Goal: Task Accomplishment & Management: Complete application form

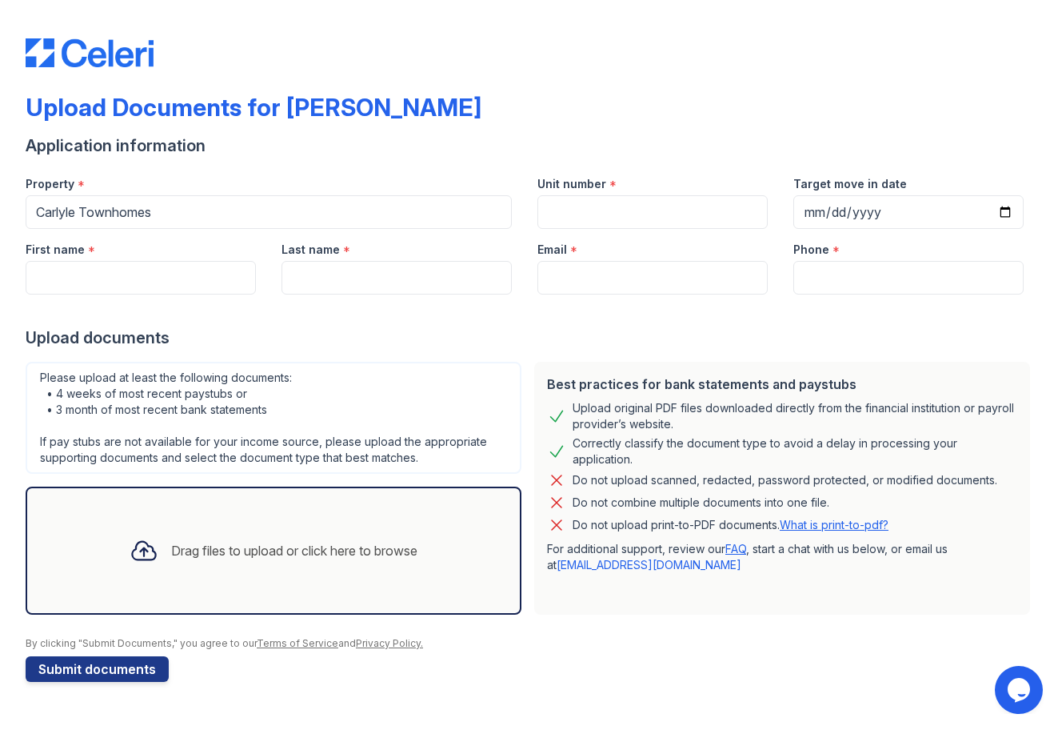
click at [830, 526] on link "What is print-to-pdf?" at bounding box center [834, 525] width 109 height 14
click at [196, 271] on input "First name" at bounding box center [141, 278] width 230 height 34
drag, startPoint x: 142, startPoint y: 277, endPoint x: 138, endPoint y: 287, distance: 11.1
click at [138, 278] on input "First name" at bounding box center [141, 278] width 230 height 34
type input "Nehemiah"
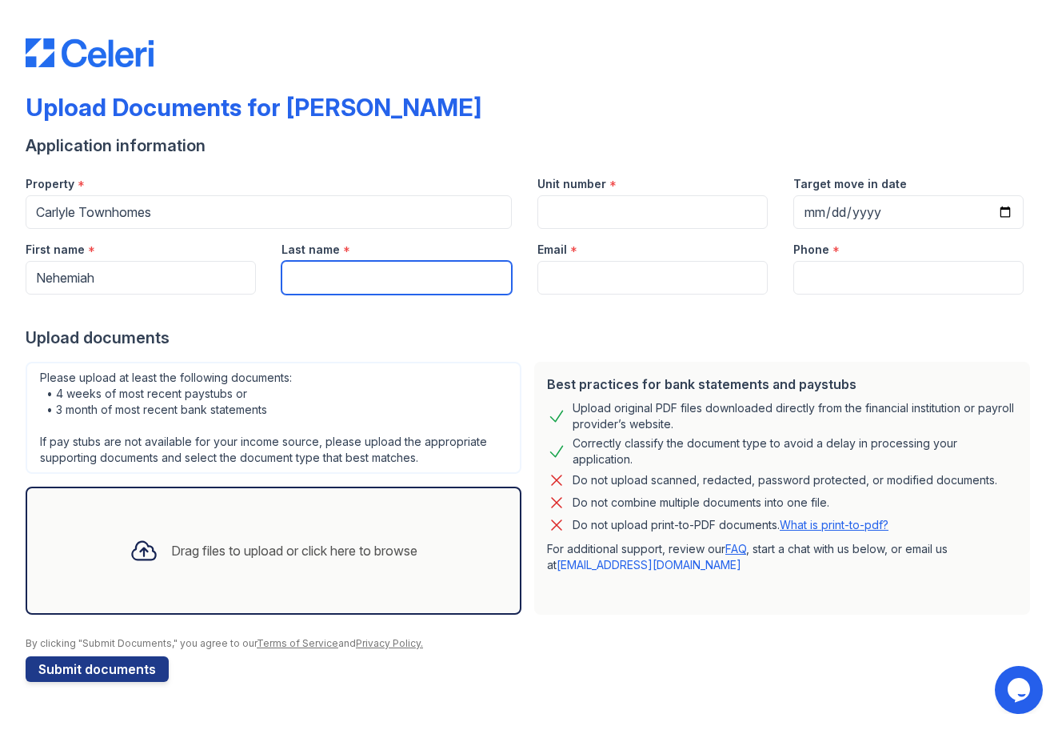
click at [350, 278] on input "Last name" at bounding box center [397, 278] width 230 height 34
click at [295, 277] on input "[PERSON_NAME]" at bounding box center [397, 278] width 230 height 34
type input "[PERSON_NAME]"
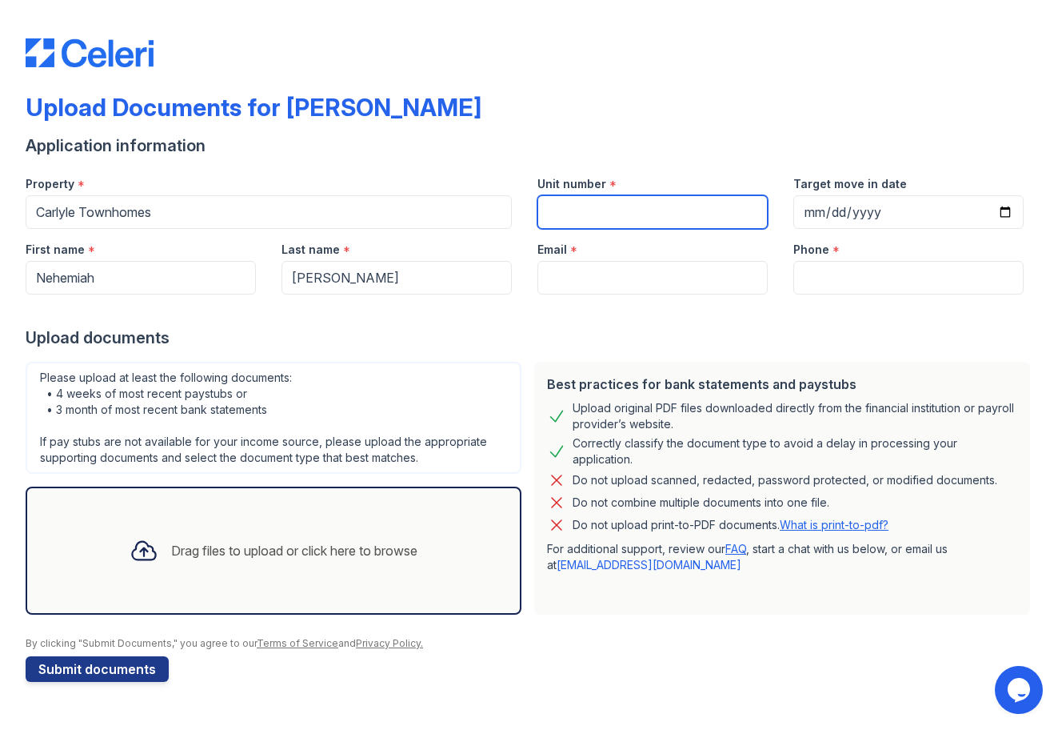
click at [658, 208] on input "Unit number" at bounding box center [653, 212] width 230 height 34
type input "1268"
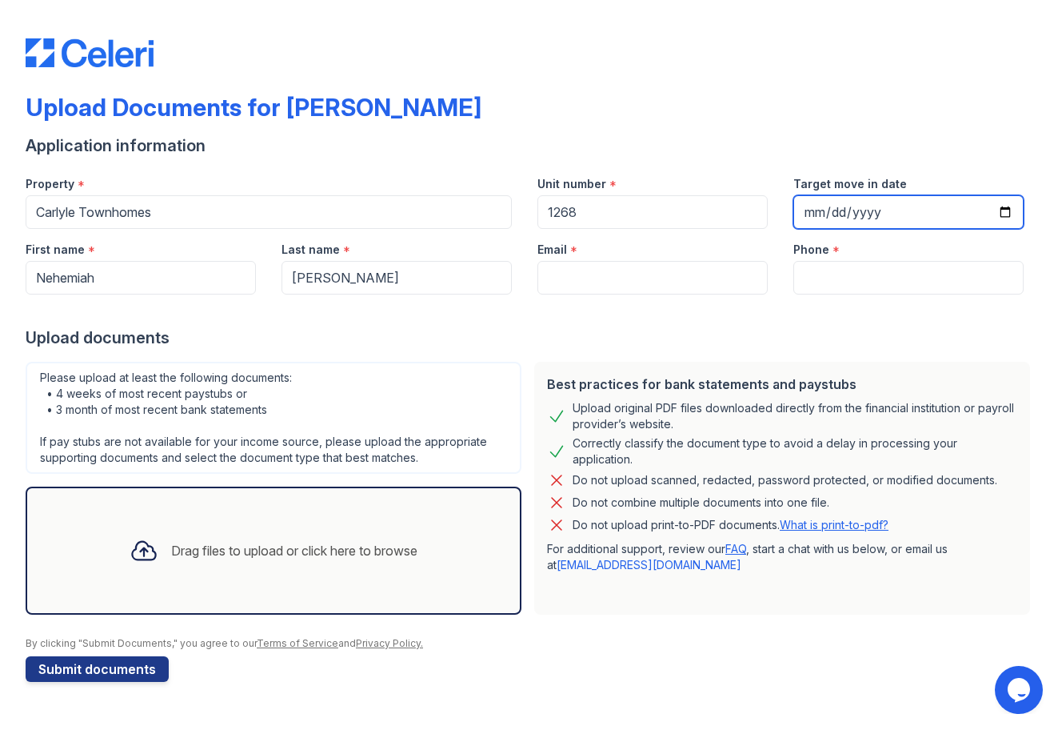
click at [840, 222] on input "Target move in date" at bounding box center [909, 212] width 230 height 34
type input "[DATE]"
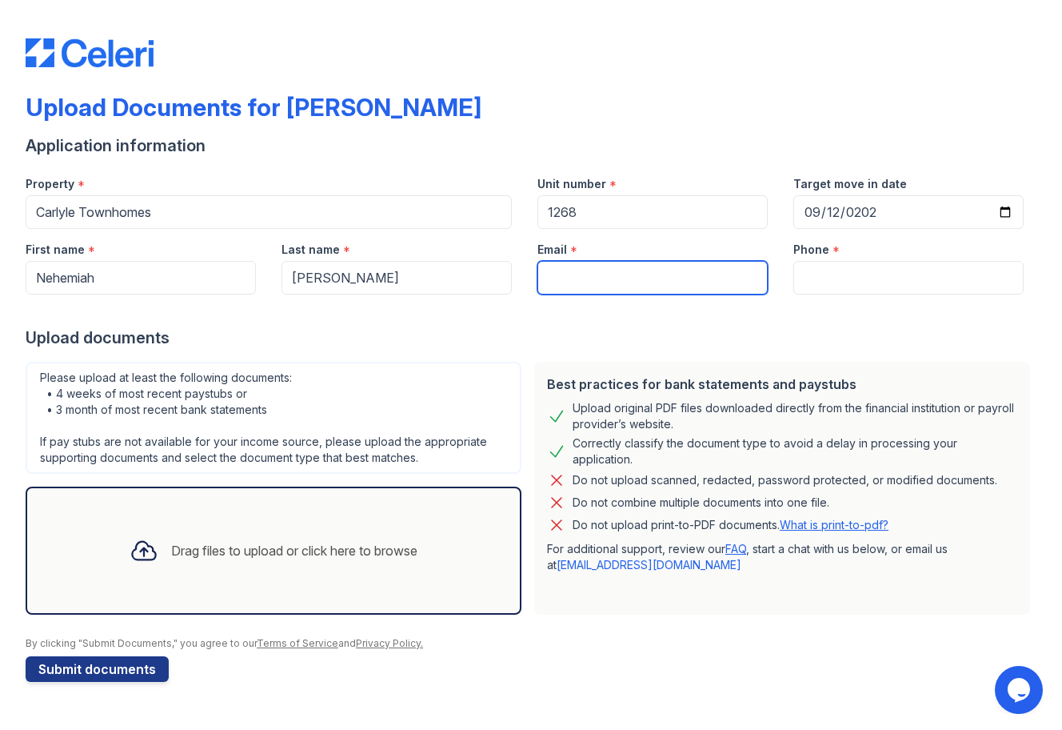
click at [682, 278] on input "Email" at bounding box center [653, 278] width 230 height 34
type input "[EMAIL_ADDRESS][DOMAIN_NAME]"
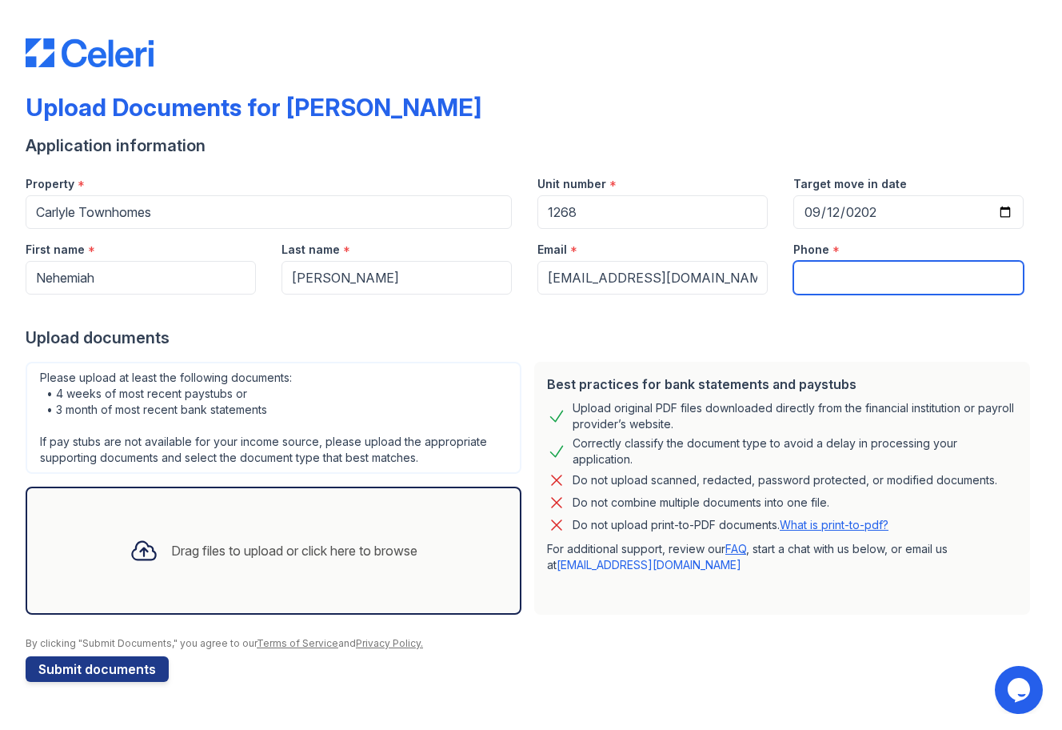
click at [829, 271] on input "Phone" at bounding box center [909, 278] width 230 height 34
type input "6232007765"
click at [242, 553] on div "Drag files to upload or click here to browse" at bounding box center [294, 550] width 246 height 19
click at [247, 542] on div "Drag files to upload or click here to browse" at bounding box center [294, 550] width 246 height 19
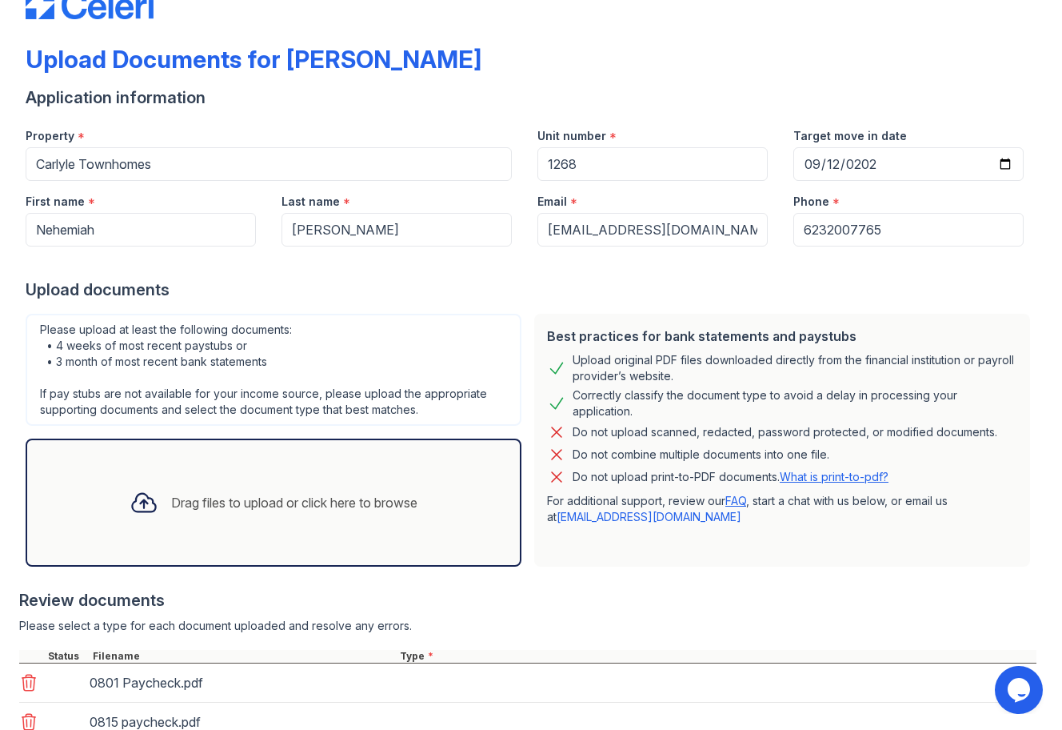
scroll to position [208, 0]
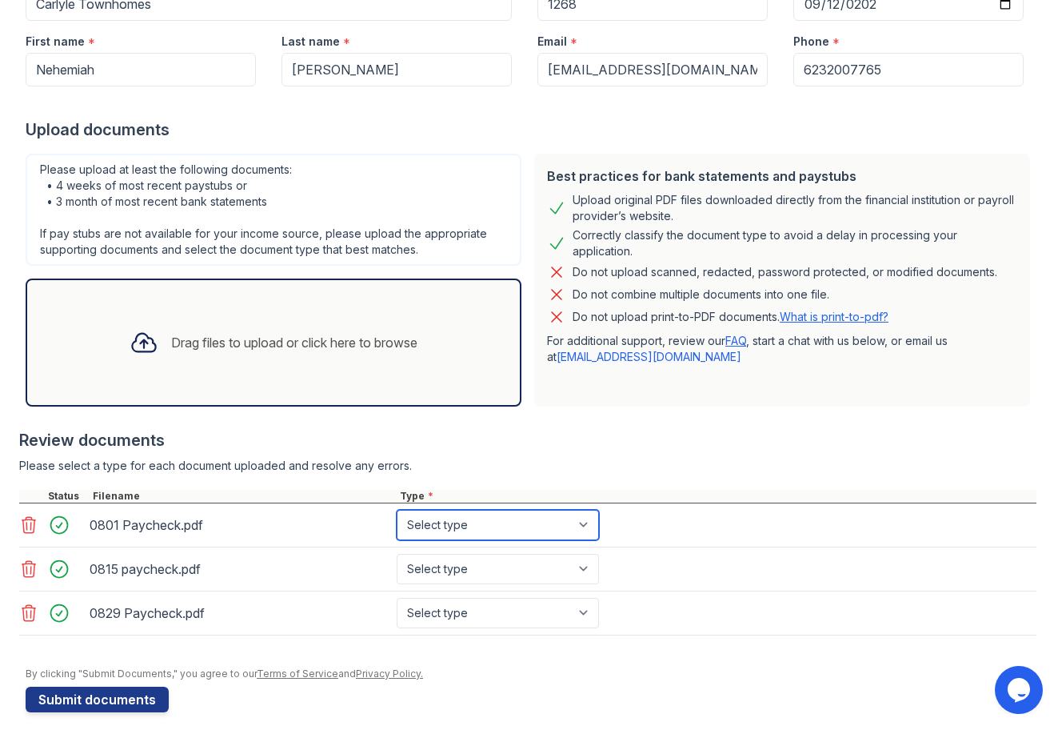
click at [440, 519] on select "Select type Paystub Bank Statement Offer Letter Tax Documents Benefit Award Let…" at bounding box center [498, 525] width 202 height 30
select select "paystub"
click at [397, 510] on select "Select type Paystub Bank Statement Offer Letter Tax Documents Benefit Award Let…" at bounding box center [498, 525] width 202 height 30
drag, startPoint x: 446, startPoint y: 566, endPoint x: 446, endPoint y: 574, distance: 8.0
click at [446, 567] on select "Select type Paystub Bank Statement Offer Letter Tax Documents Benefit Award Let…" at bounding box center [498, 569] width 202 height 30
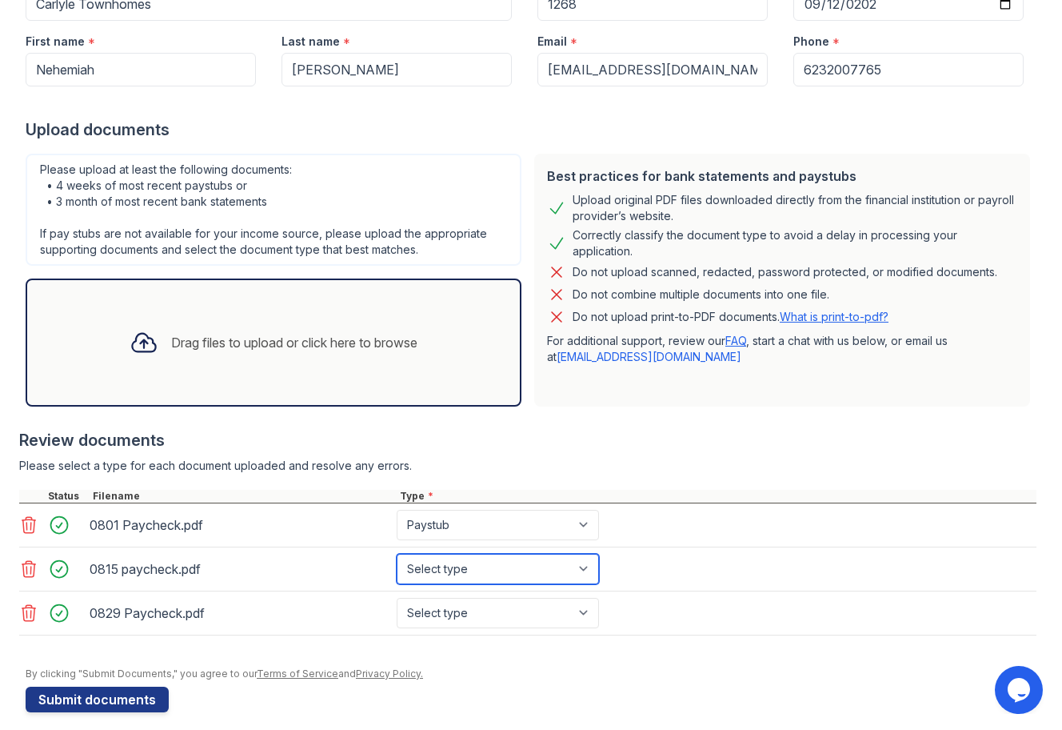
select select "paystub"
click at [397, 554] on select "Select type Paystub Bank Statement Offer Letter Tax Documents Benefit Award Let…" at bounding box center [498, 569] width 202 height 30
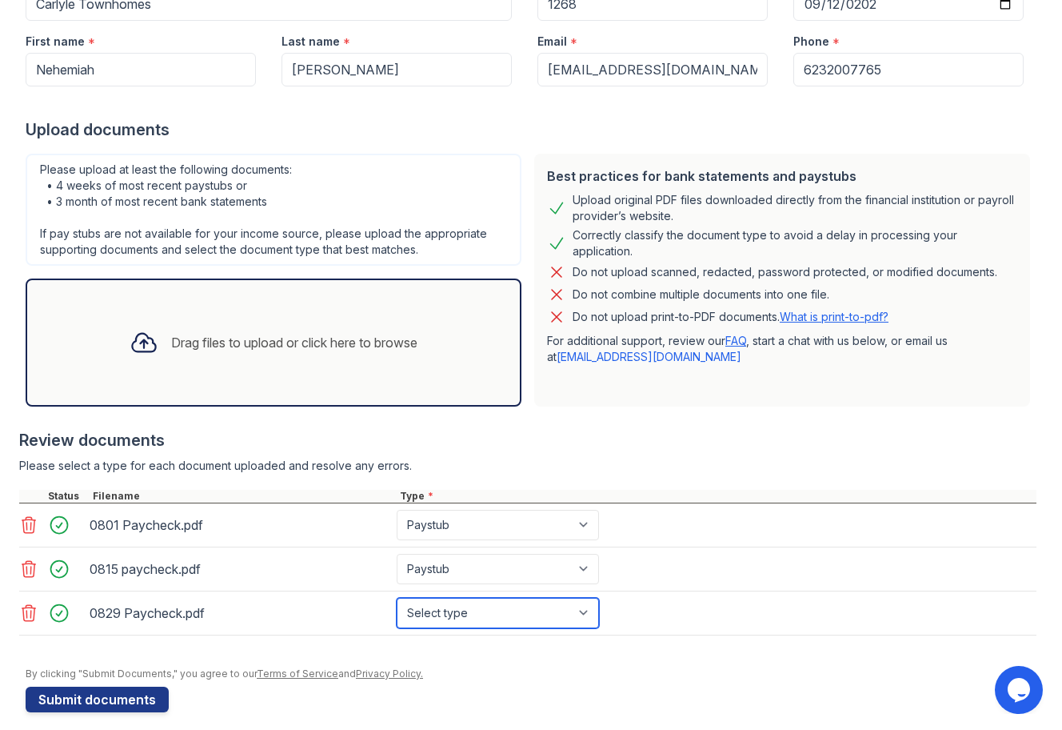
click at [453, 626] on select "Select type Paystub Bank Statement Offer Letter Tax Documents Benefit Award Let…" at bounding box center [498, 613] width 202 height 30
select select "paystub"
click at [397, 598] on select "Select type Paystub Bank Statement Offer Letter Tax Documents Benefit Award Let…" at bounding box center [498, 613] width 202 height 30
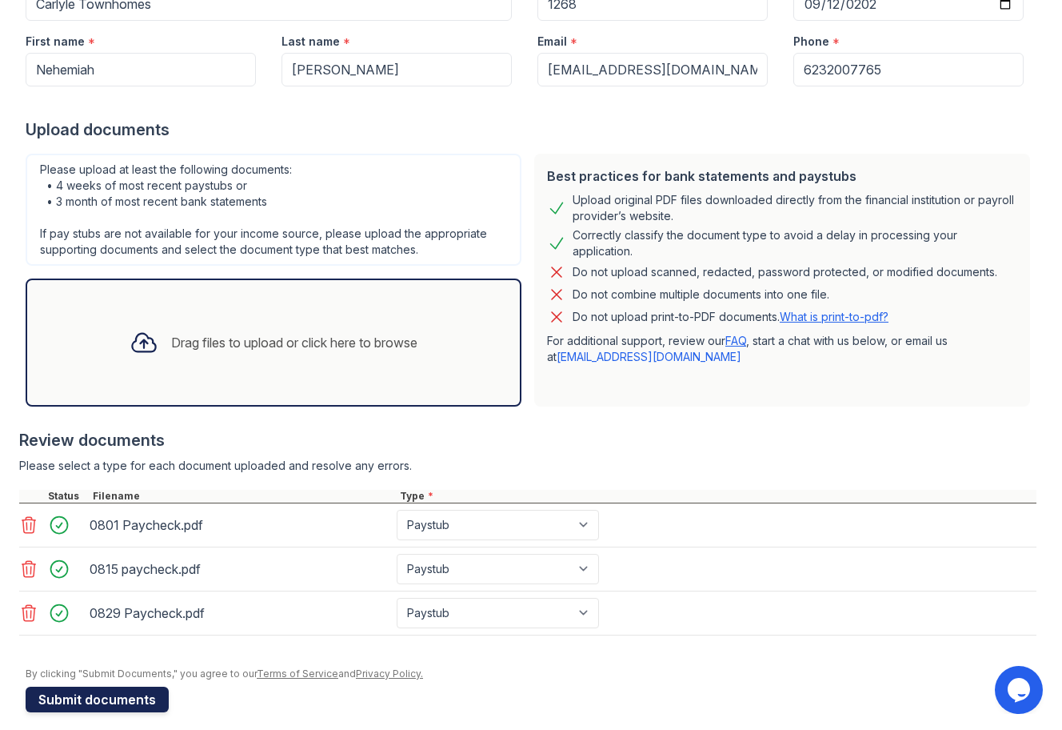
click at [138, 694] on button "Submit documents" at bounding box center [97, 699] width 143 height 26
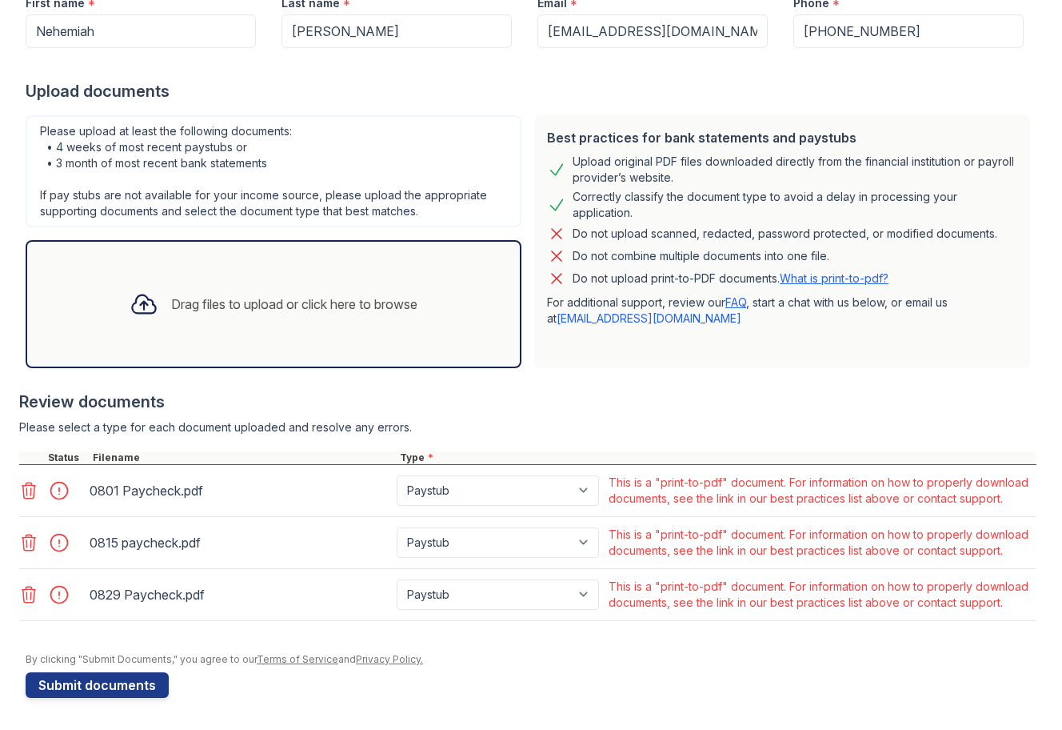
scroll to position [339, 0]
click at [25, 481] on icon at bounding box center [28, 490] width 19 height 19
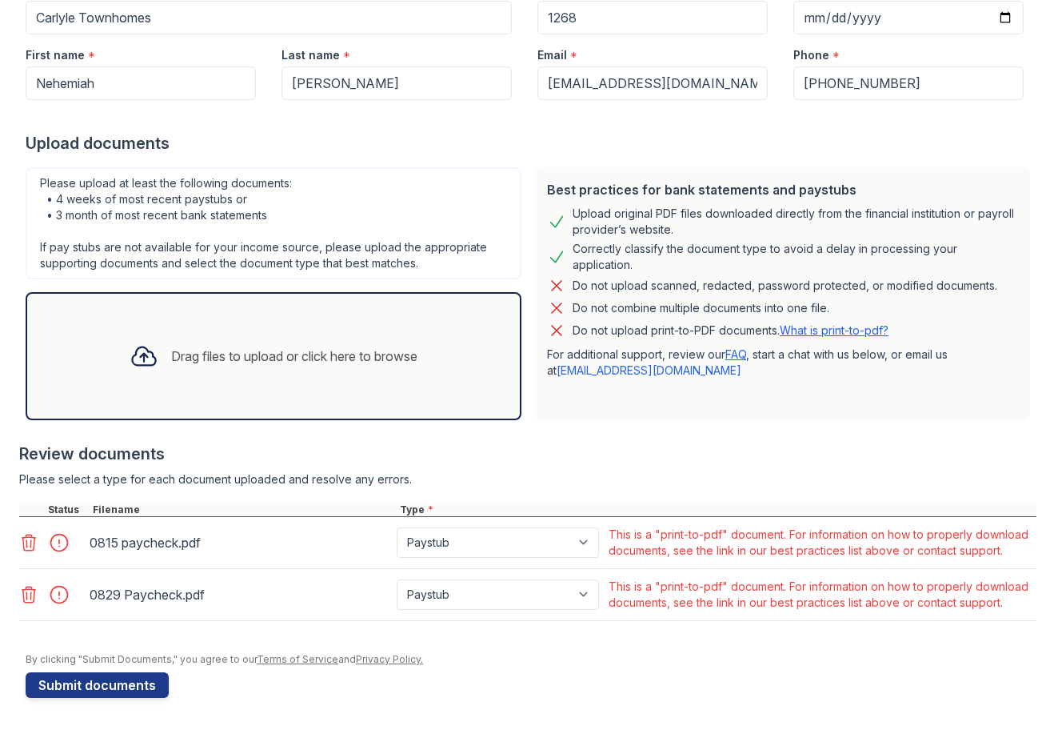
click at [32, 533] on icon at bounding box center [28, 542] width 19 height 19
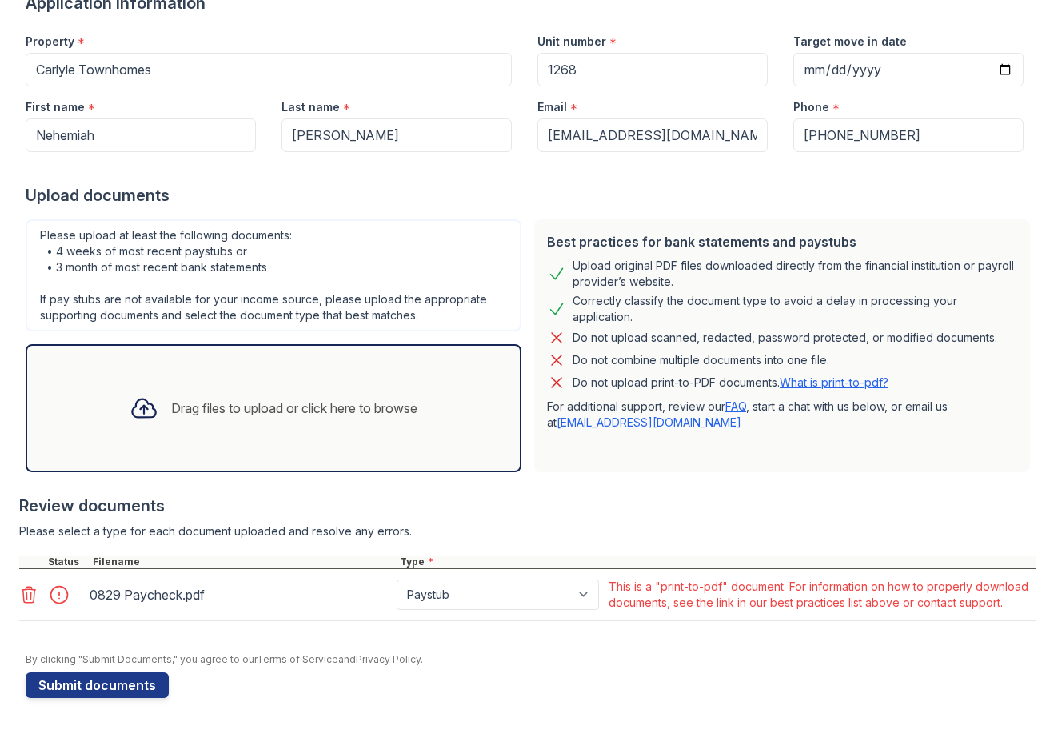
click at [30, 590] on icon at bounding box center [29, 594] width 14 height 16
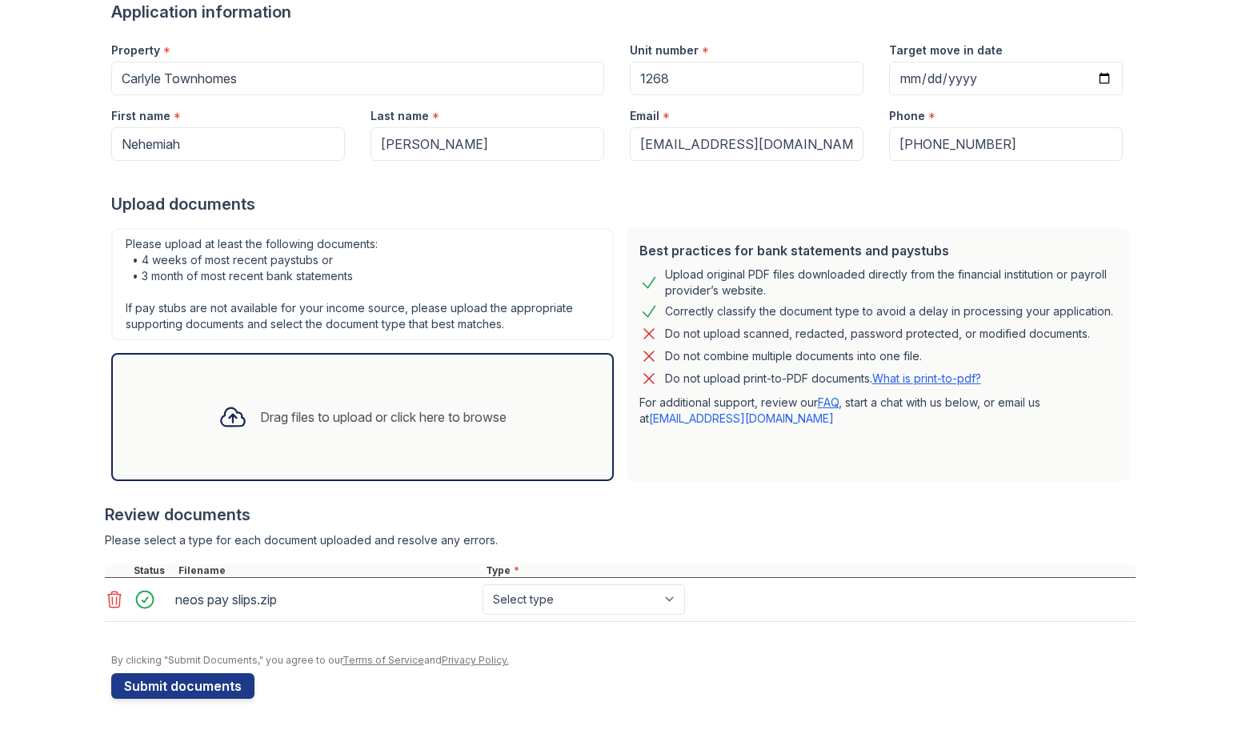
scroll to position [179, 0]
click at [535, 595] on select "Select type Paystub Bank Statement Offer Letter Tax Documents Benefit Award Let…" at bounding box center [583, 598] width 202 height 30
select select "paystub"
click at [482, 583] on select "Select type Paystub Bank Statement Offer Letter Tax Documents Benefit Award Let…" at bounding box center [583, 598] width 202 height 30
click at [179, 679] on button "Submit documents" at bounding box center [182, 685] width 143 height 26
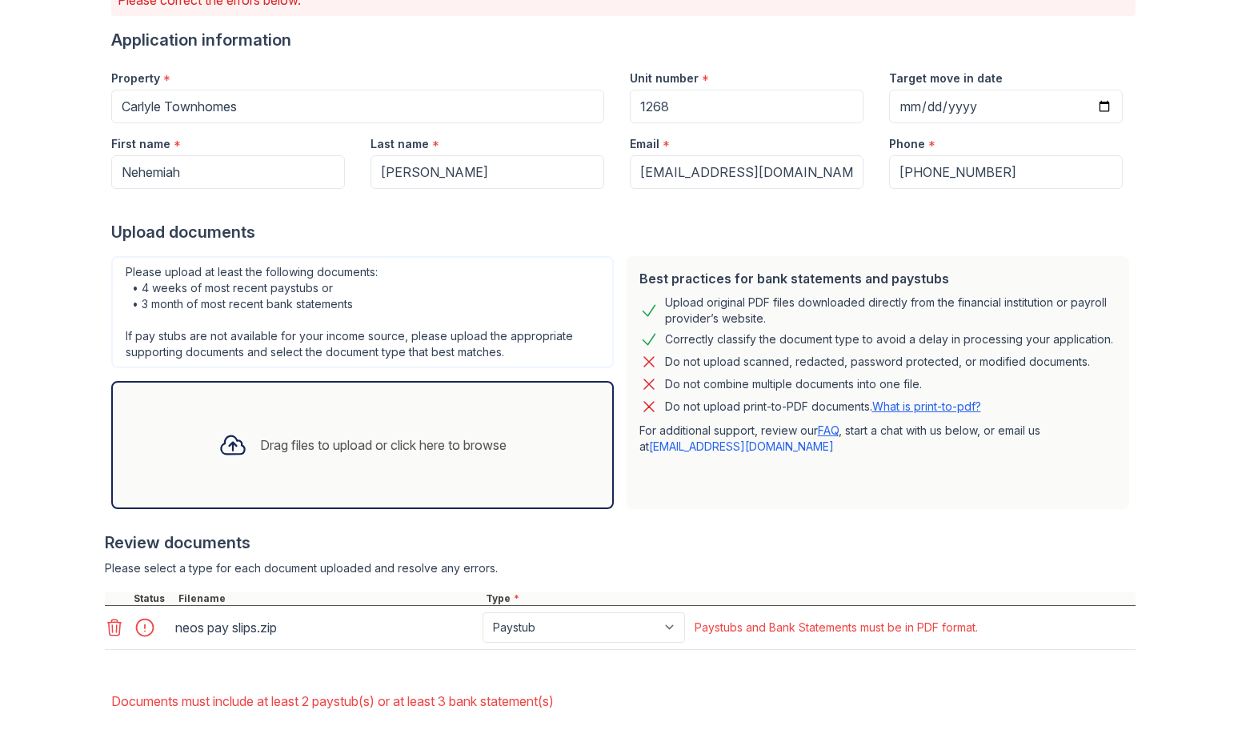
scroll to position [230, 0]
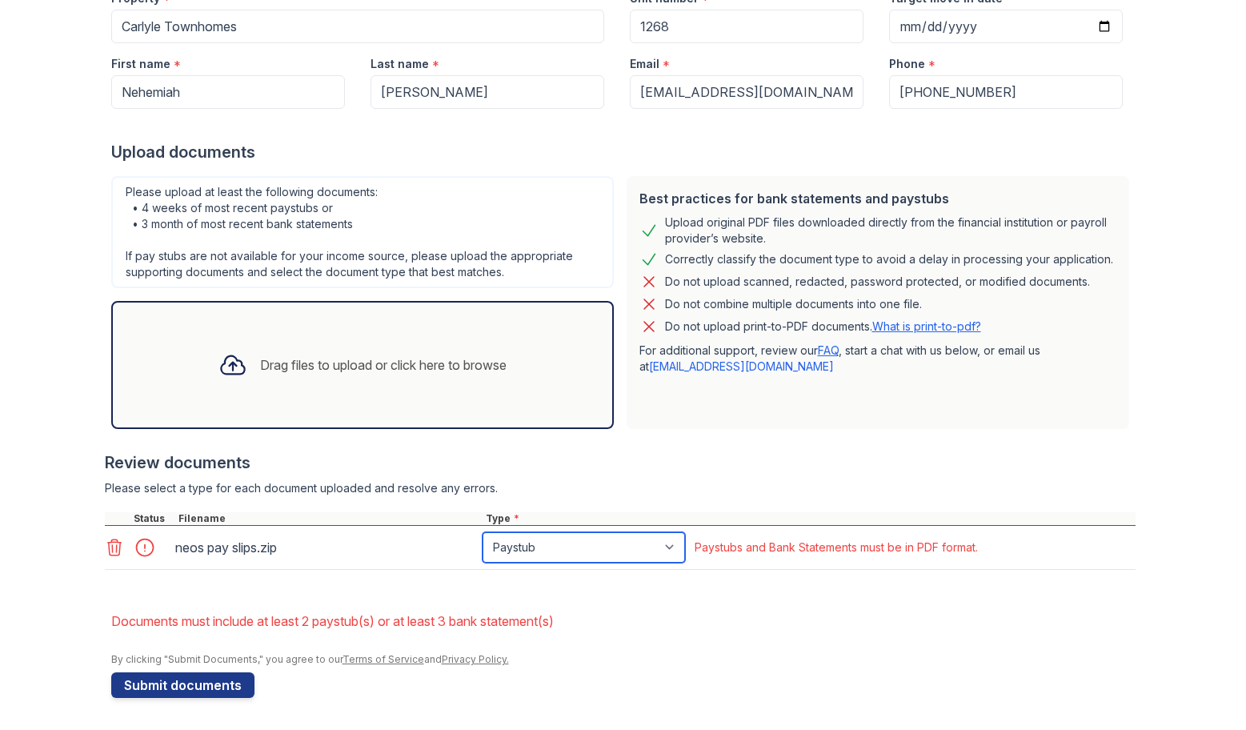
click at [672, 546] on select "Paystub Bank Statement Offer Letter Tax Documents Benefit Award Letter Investme…" at bounding box center [583, 547] width 202 height 30
click at [352, 568] on div "neos pay slips.zip Paystub Bank Statement Offer Letter Tax Documents Benefit Aw…" at bounding box center [620, 548] width 1030 height 44
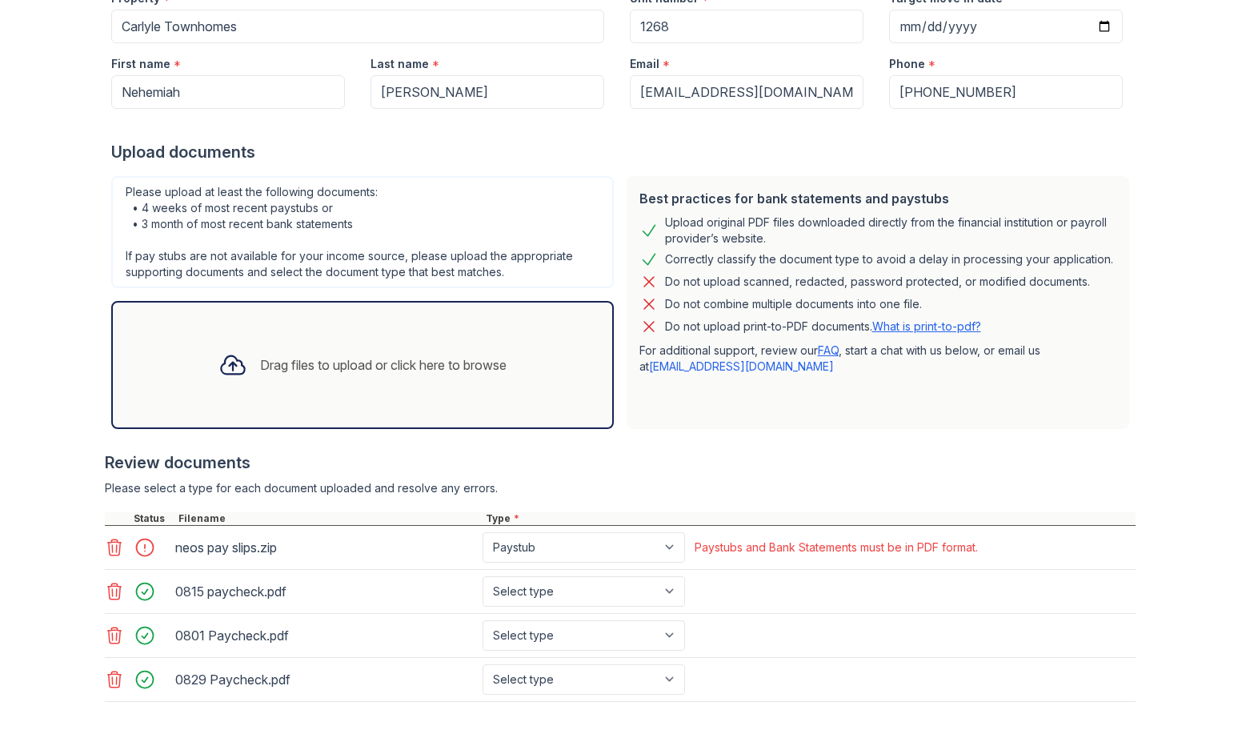
click at [114, 546] on icon at bounding box center [114, 547] width 14 height 16
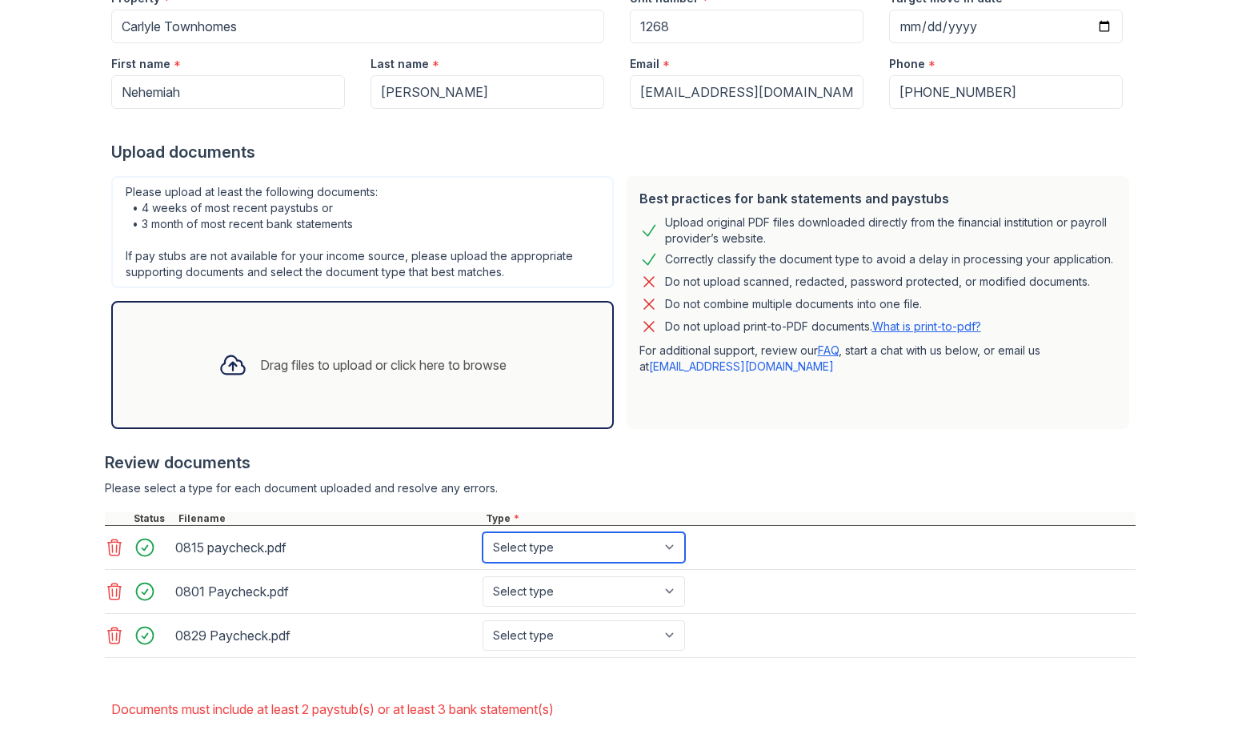
click at [586, 545] on select "Select type Paystub Bank Statement Offer Letter Tax Documents Benefit Award Let…" at bounding box center [583, 547] width 202 height 30
select select "paystub"
click at [482, 532] on select "Select type Paystub Bank Statement Offer Letter Tax Documents Benefit Award Let…" at bounding box center [583, 547] width 202 height 30
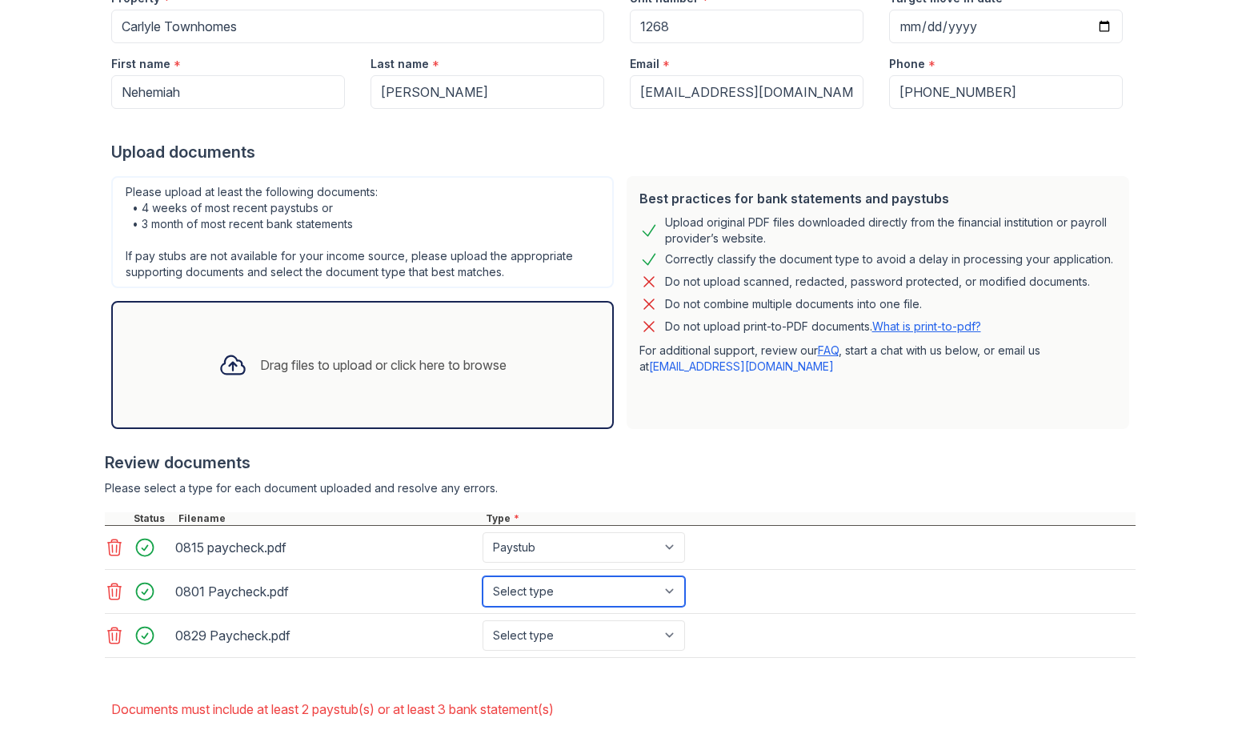
click at [540, 591] on select "Select type Paystub Bank Statement Offer Letter Tax Documents Benefit Award Let…" at bounding box center [583, 591] width 202 height 30
select select "paystub"
click at [482, 576] on select "Select type Paystub Bank Statement Offer Letter Tax Documents Benefit Award Let…" at bounding box center [583, 591] width 202 height 30
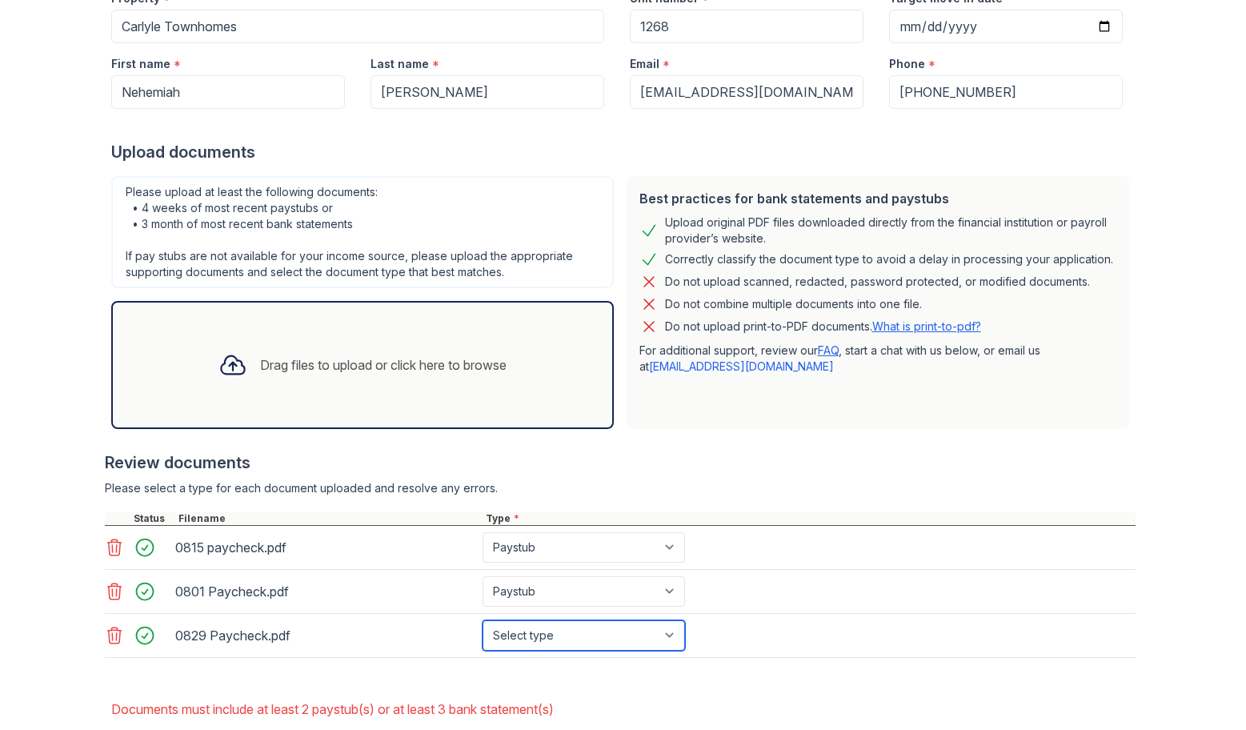
click at [526, 640] on select "Select type Paystub Bank Statement Offer Letter Tax Documents Benefit Award Let…" at bounding box center [583, 635] width 202 height 30
select select "paystub"
click at [482, 620] on select "Select type Paystub Bank Statement Offer Letter Tax Documents Benefit Award Let…" at bounding box center [583, 635] width 202 height 30
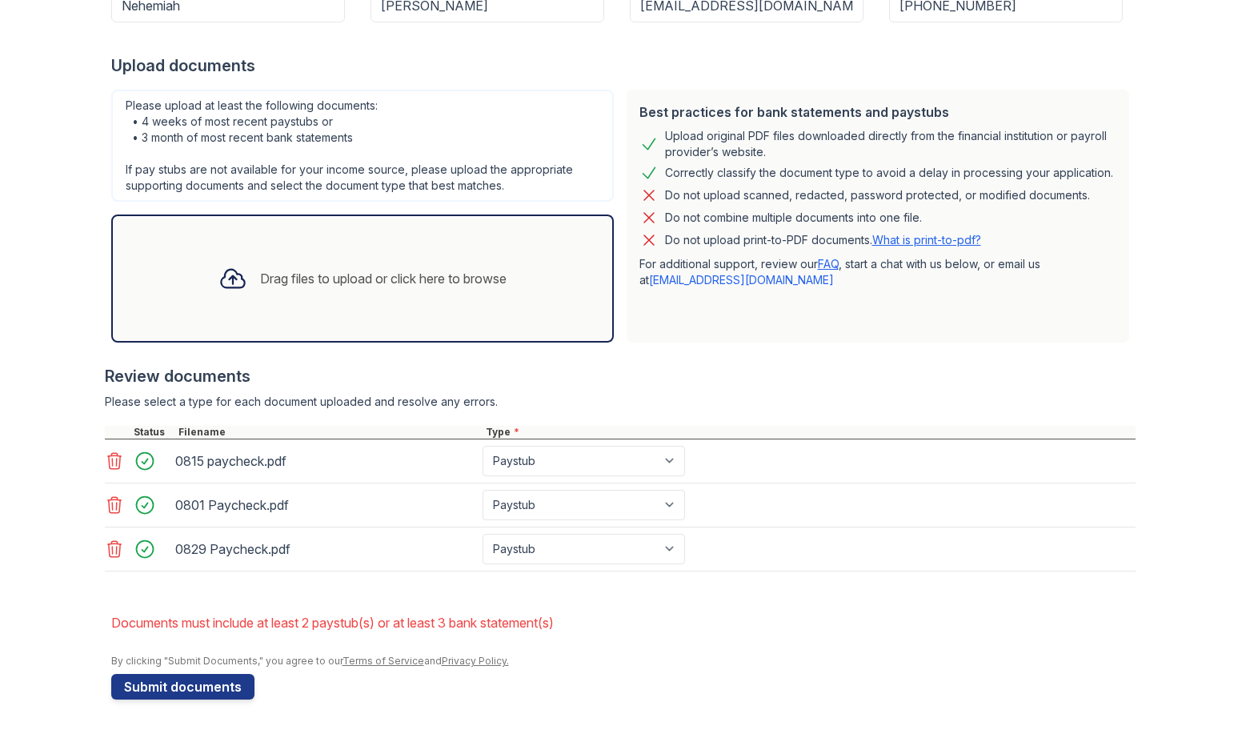
scroll to position [318, 0]
click at [164, 680] on button "Submit documents" at bounding box center [182, 685] width 143 height 26
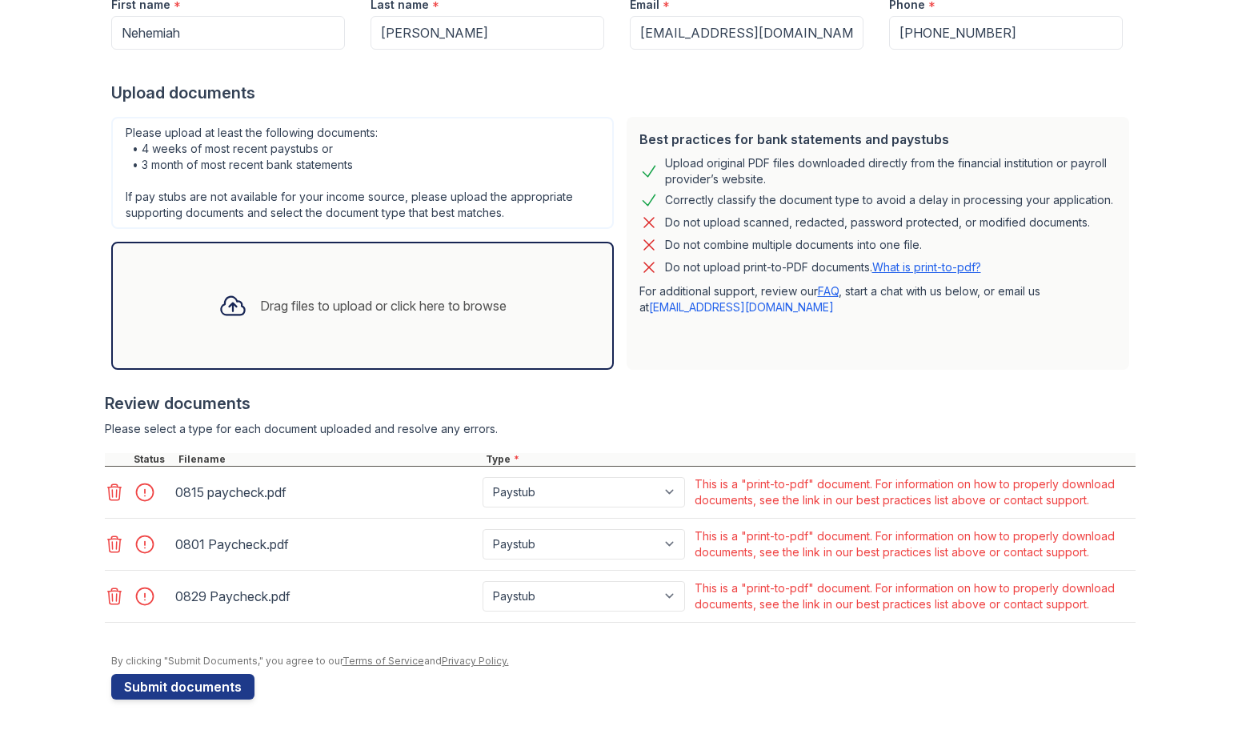
scroll to position [291, 0]
click at [140, 493] on div at bounding box center [149, 490] width 45 height 22
